Goal: Complete application form: Complete application form

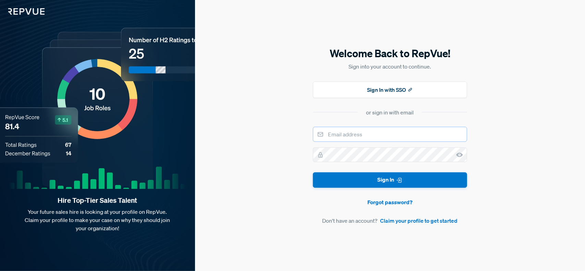
click at [382, 130] on input "email" at bounding box center [390, 134] width 154 height 15
click at [411, 135] on input "email" at bounding box center [390, 134] width 154 height 15
type input "[EMAIL_ADDRESS][DOMAIN_NAME]"
click at [313, 172] on button "Sign In" at bounding box center [390, 179] width 154 height 15
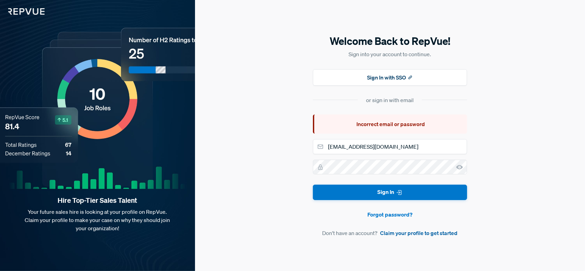
click at [444, 235] on link "Claim your profile to get started" at bounding box center [418, 233] width 77 height 8
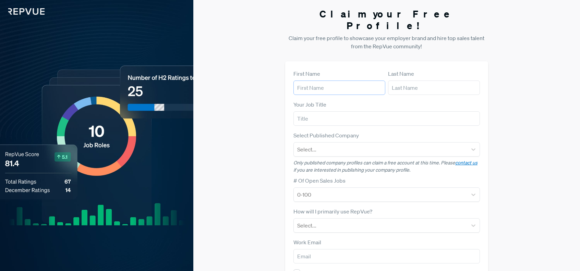
click at [356, 81] on input "text" at bounding box center [339, 88] width 92 height 14
type input "Rami"
type input "Basma"
type input "Owner"
click at [384, 145] on div at bounding box center [380, 150] width 166 height 10
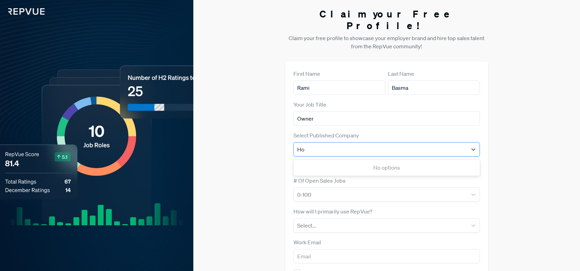
type input "H"
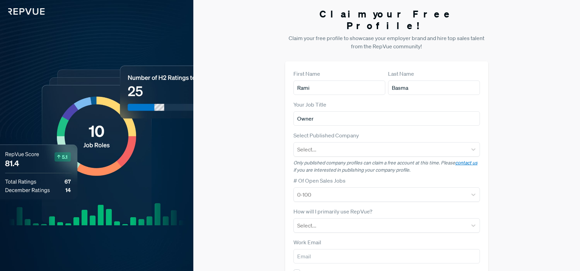
click at [527, 107] on div "Claim your Free Profile! Claim your free profile to showcase your employer bran…" at bounding box center [386, 172] width 386 height 345
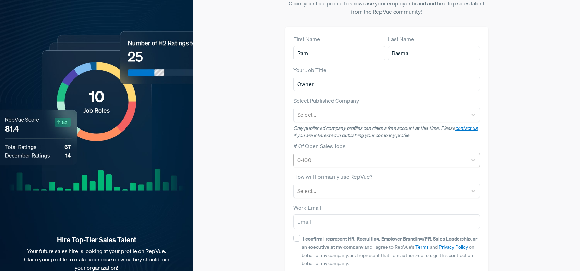
scroll to position [61, 0]
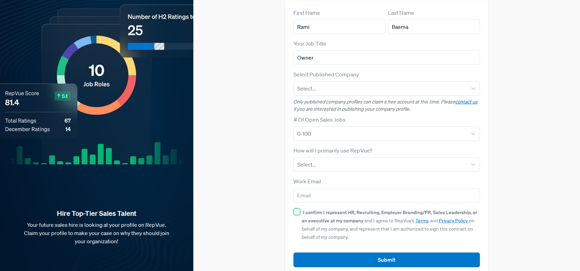
click at [295, 208] on input "I confirm I represent HR, Recruiting, Employer Branding/PR, Sales Leadership, o…" at bounding box center [296, 211] width 7 height 7
checkbox input "true"
click at [339, 188] on input "email" at bounding box center [386, 195] width 186 height 14
type input "r"
type input "[EMAIL_ADDRESS][DOMAIN_NAME]"
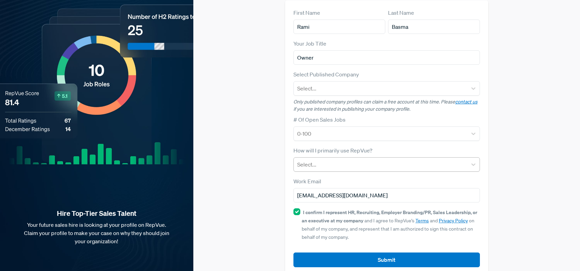
click at [358, 160] on div at bounding box center [380, 165] width 166 height 10
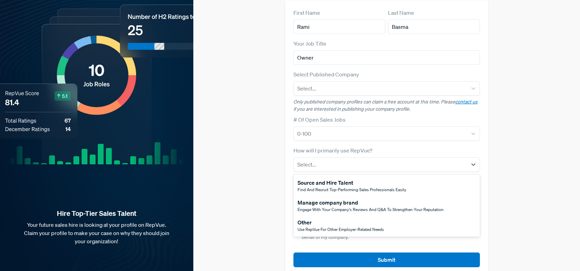
click at [343, 226] on span "Use RepVue for other employer-related needs" at bounding box center [340, 229] width 86 height 6
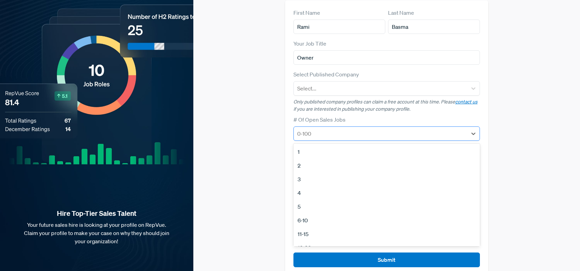
click at [355, 129] on div at bounding box center [380, 134] width 166 height 10
click at [330, 145] on div "1" at bounding box center [386, 152] width 186 height 14
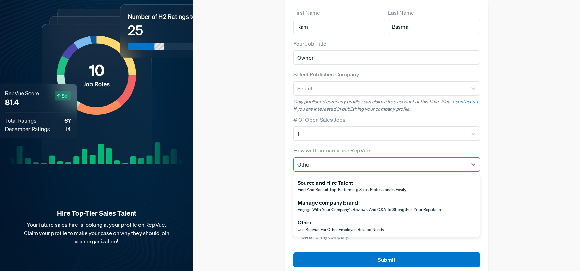
click at [380, 160] on div at bounding box center [380, 165] width 166 height 10
click at [353, 226] on div "Use RepVue for other employer-related needs" at bounding box center [340, 229] width 86 height 6
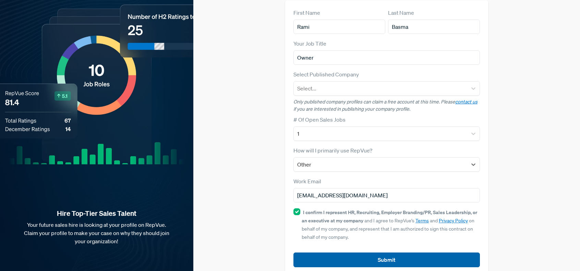
click at [398, 252] on button "Submit" at bounding box center [386, 259] width 186 height 15
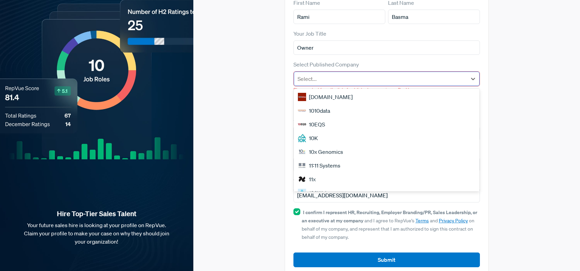
click at [430, 74] on div at bounding box center [380, 79] width 166 height 10
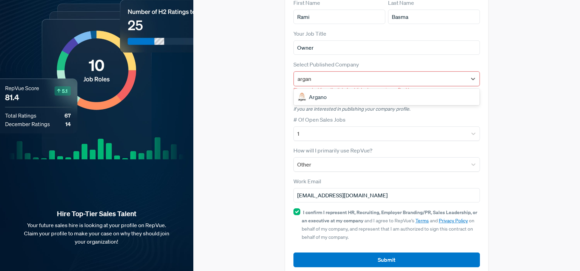
type input "argano"
click at [367, 90] on div "Argano" at bounding box center [387, 97] width 186 height 14
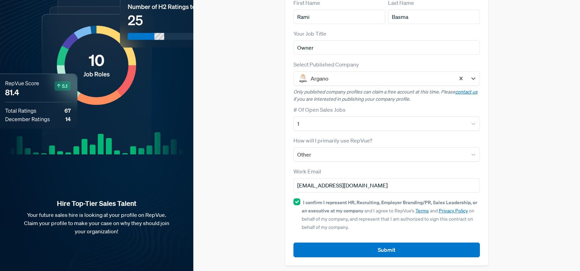
scroll to position [61, 0]
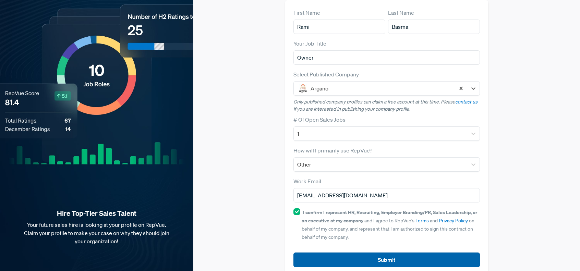
click at [401, 252] on button "Submit" at bounding box center [386, 259] width 186 height 15
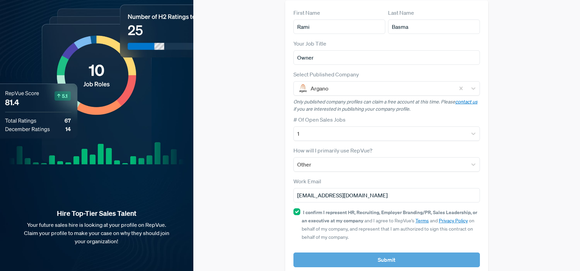
scroll to position [69, 0]
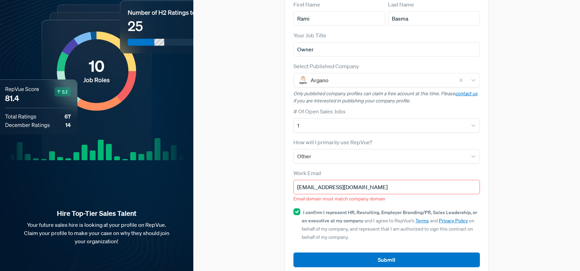
click at [384, 180] on input "[EMAIL_ADDRESS][DOMAIN_NAME]" at bounding box center [386, 187] width 186 height 14
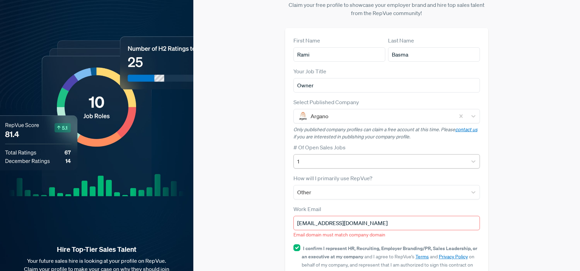
scroll to position [34, 0]
